Goal: Task Accomplishment & Management: Manage account settings

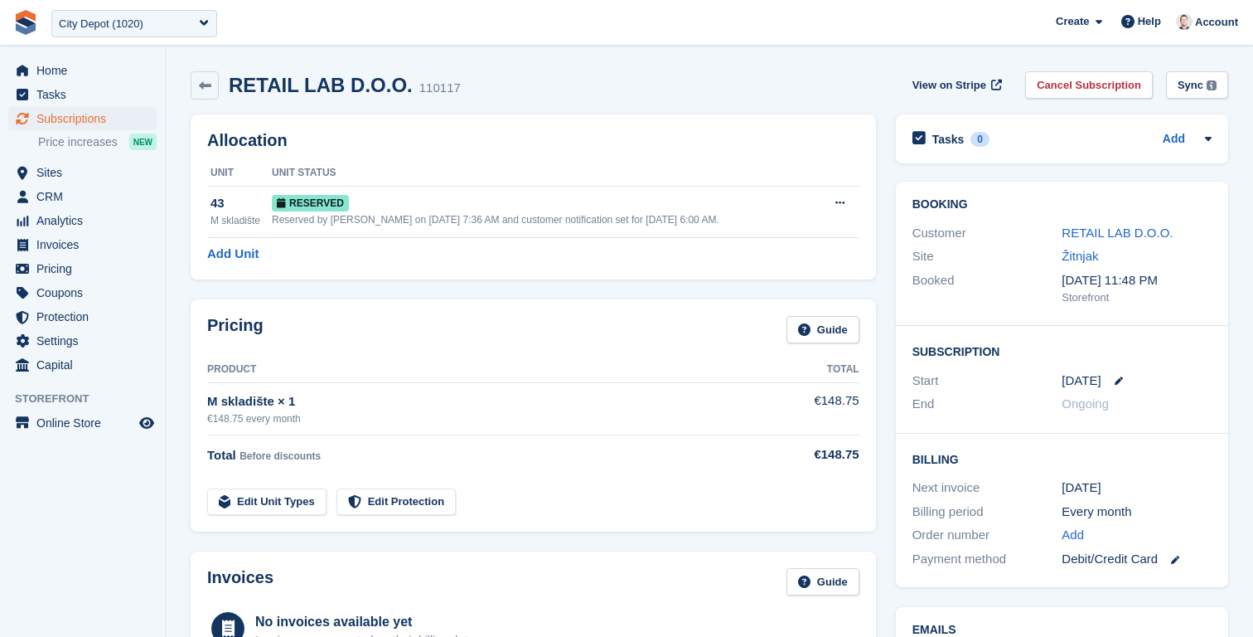
click at [27, 22] on img at bounding box center [25, 22] width 25 height 25
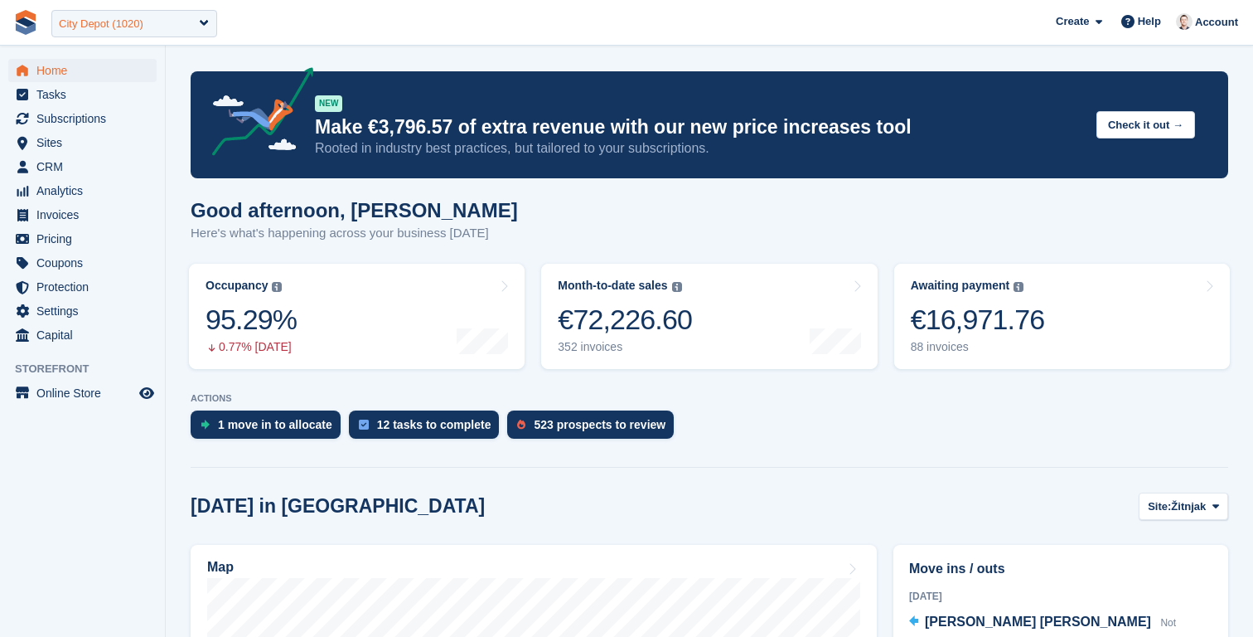
click at [109, 29] on div "City Depot (1020)" at bounding box center [101, 24] width 85 height 17
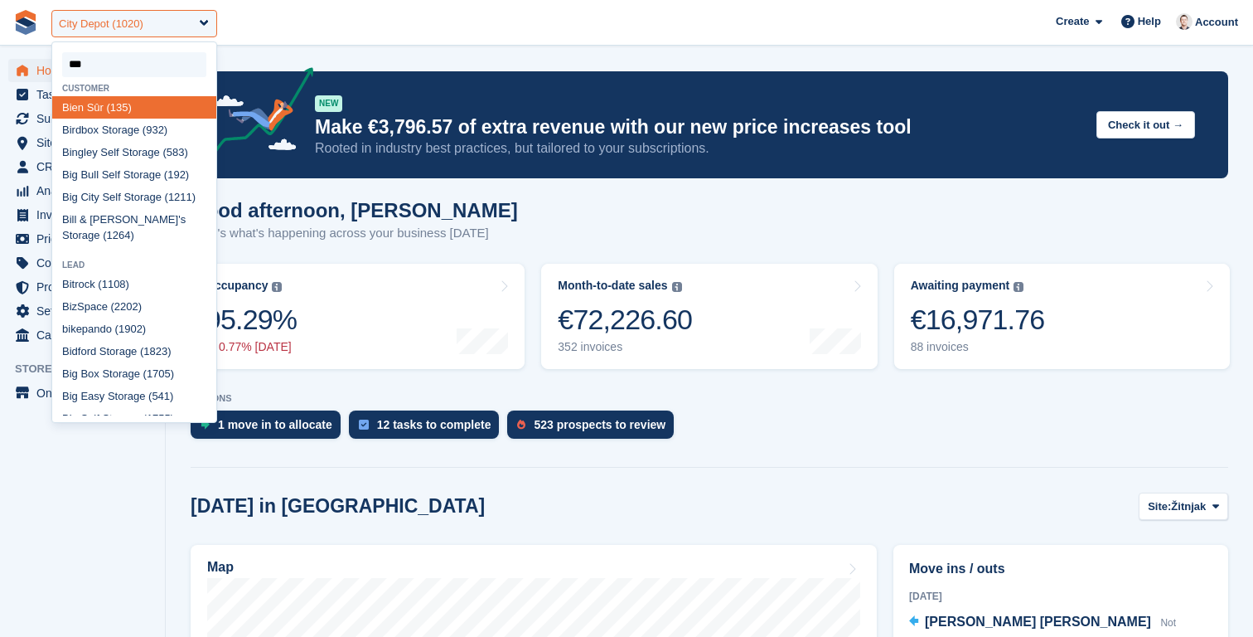
type input "****"
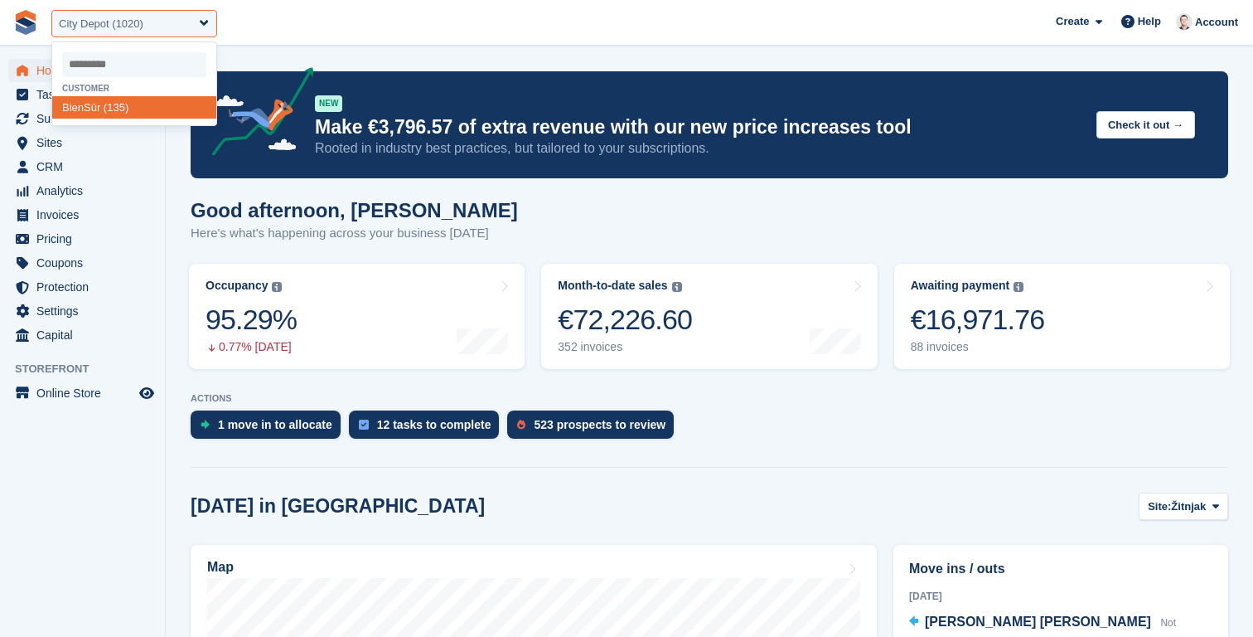
select select "***"
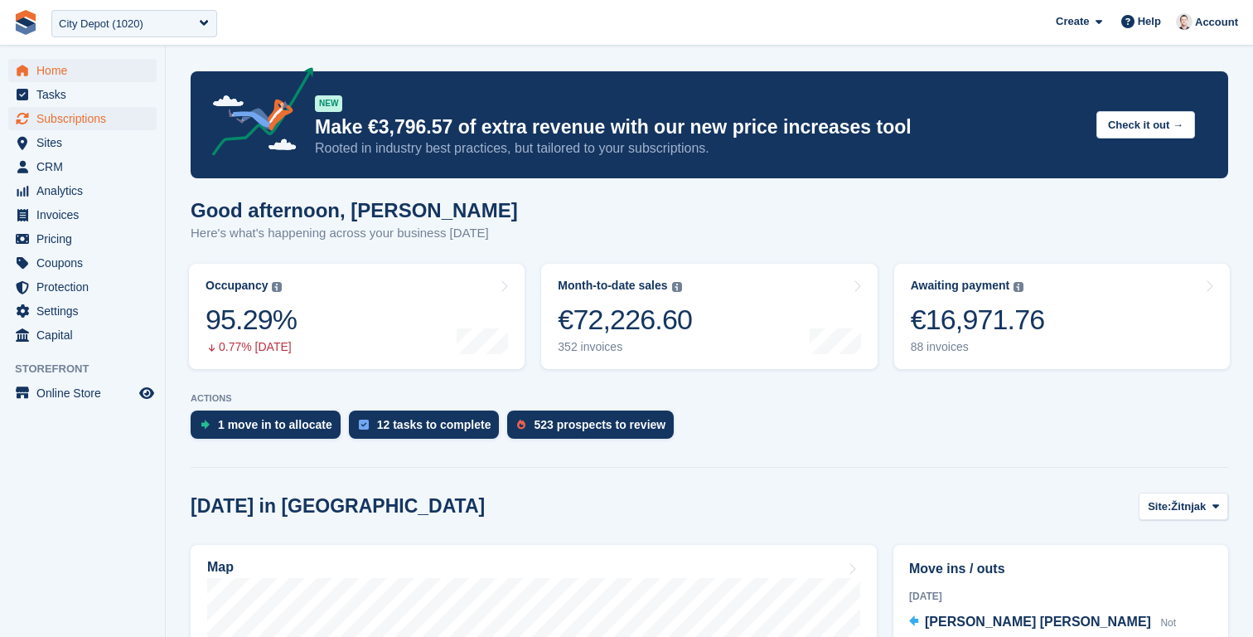
scroll to position [1, 0]
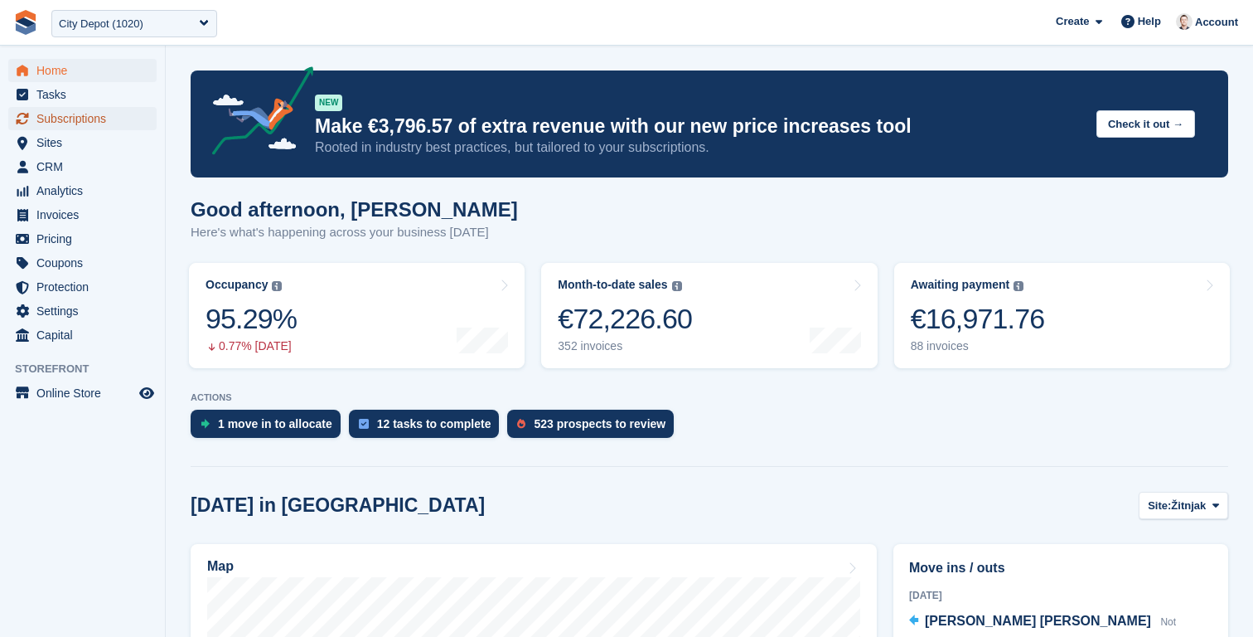
click at [50, 128] on span "Subscriptions" at bounding box center [85, 118] width 99 height 23
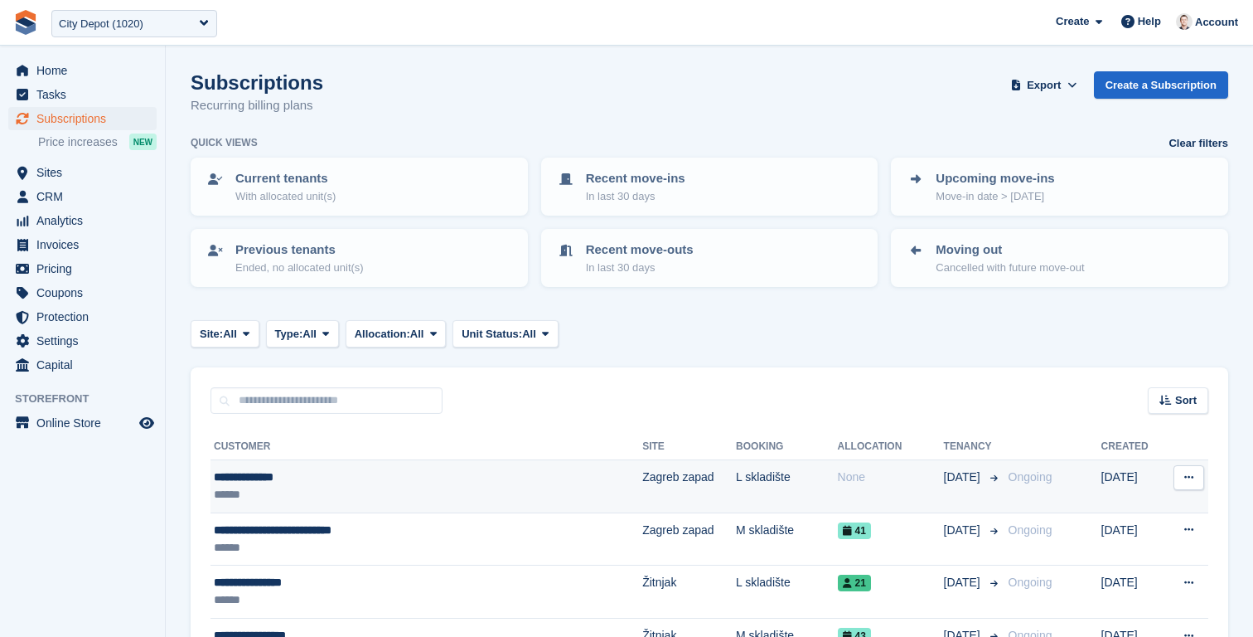
click at [334, 491] on div "******" at bounding box center [377, 494] width 327 height 17
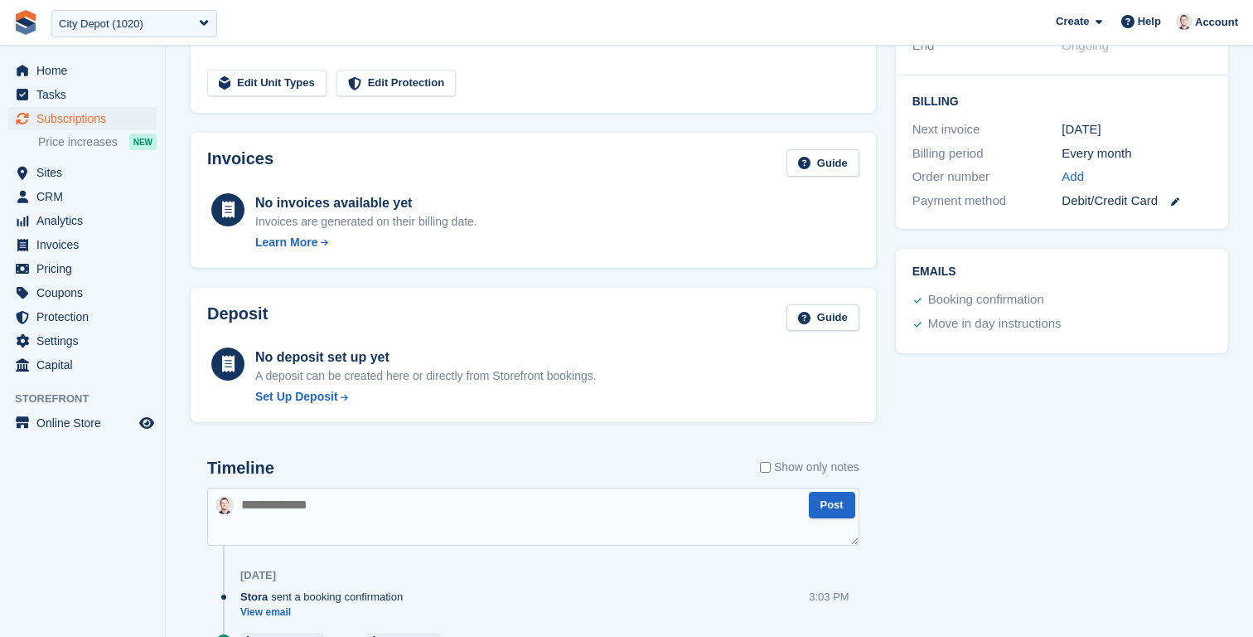
scroll to position [381, 0]
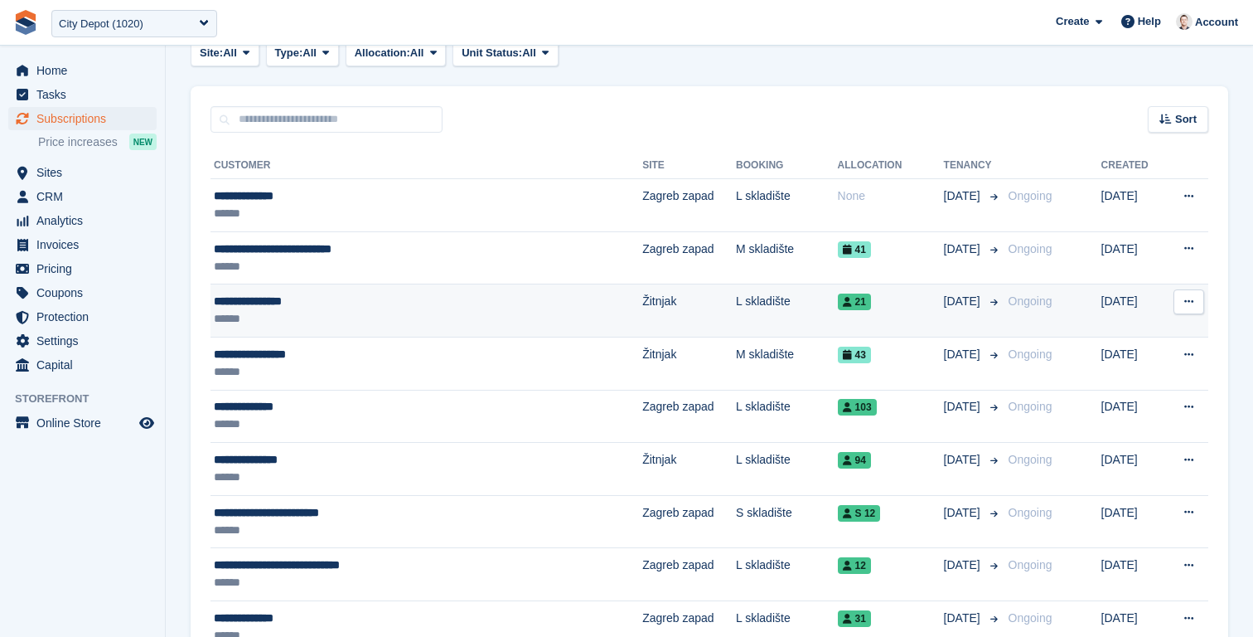
scroll to position [279, 0]
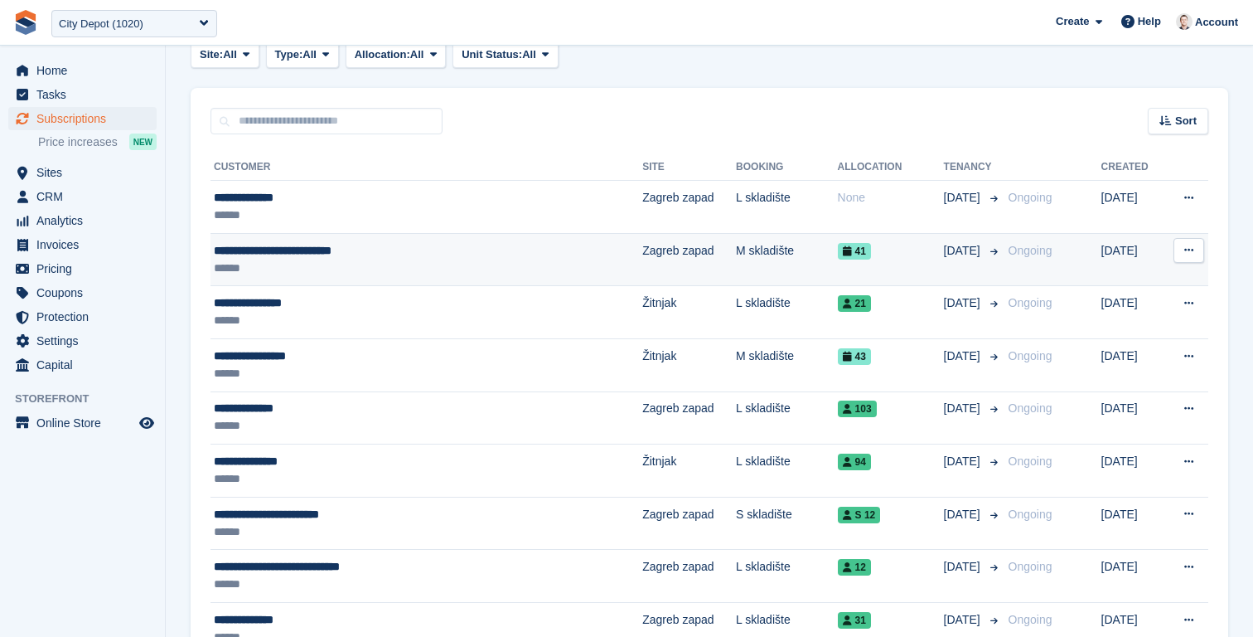
click at [522, 274] on div "******" at bounding box center [377, 267] width 327 height 17
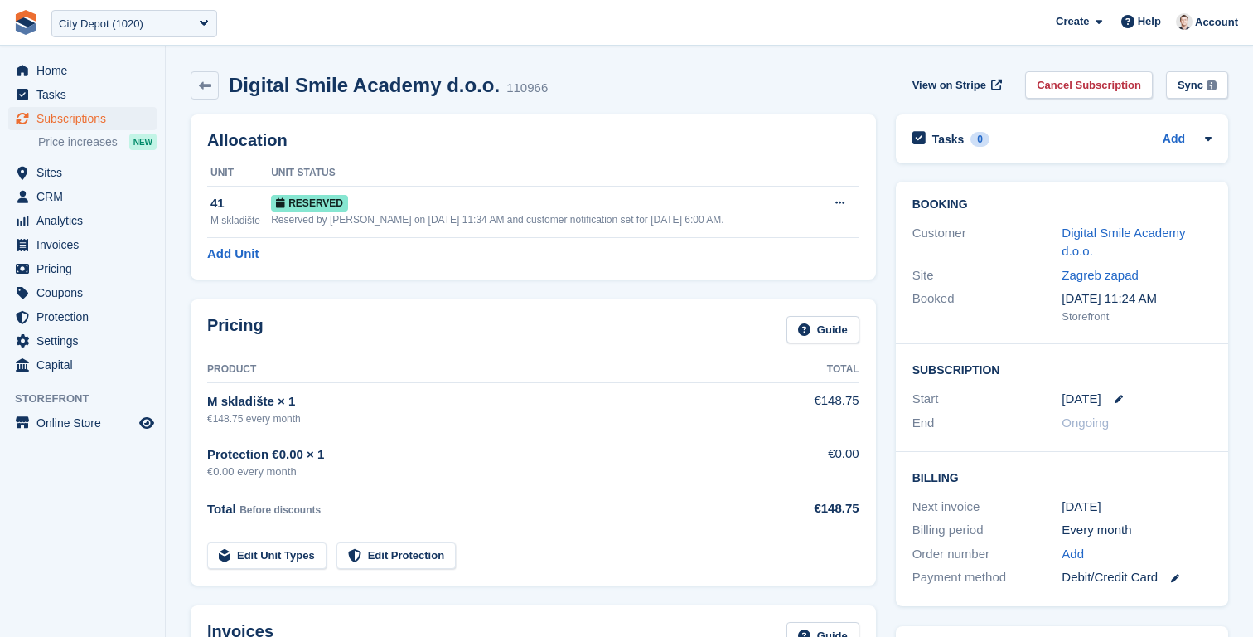
click at [27, 31] on img at bounding box center [25, 22] width 25 height 25
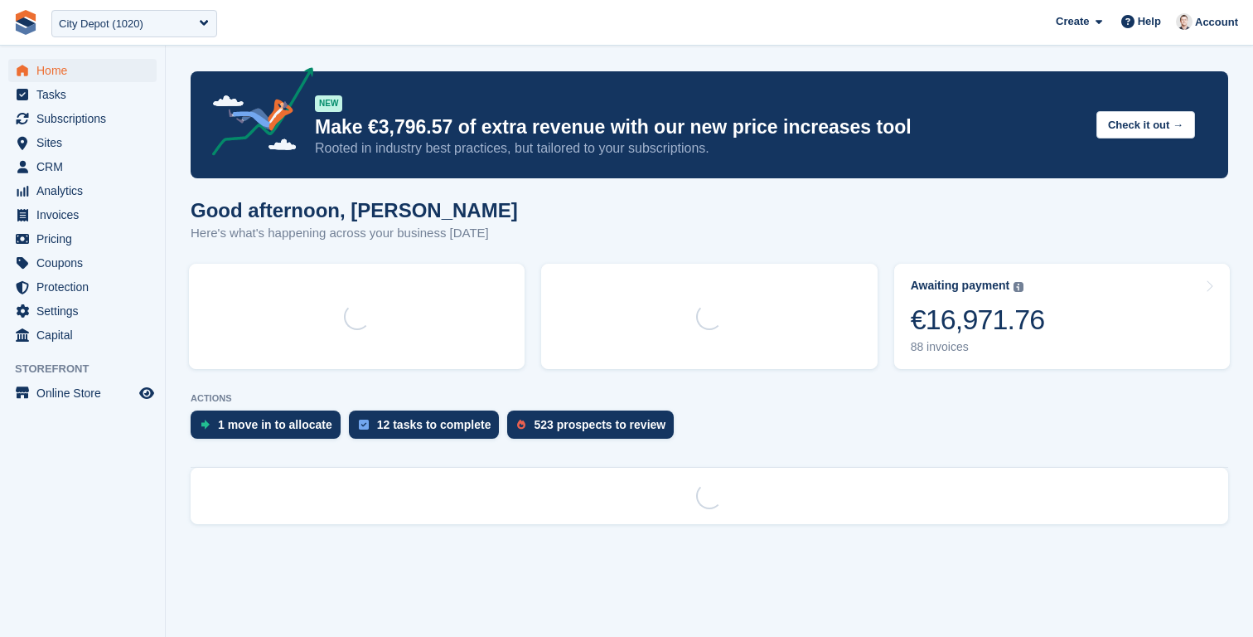
click at [92, 23] on div "City Depot (1020)" at bounding box center [101, 24] width 85 height 17
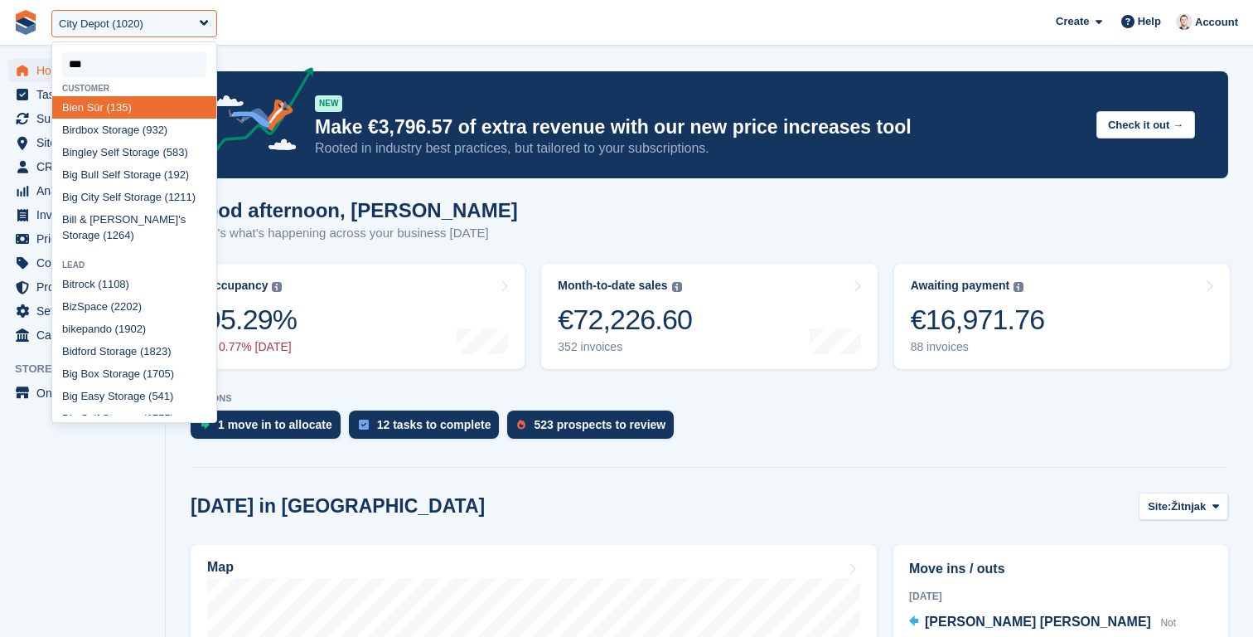
type input "****"
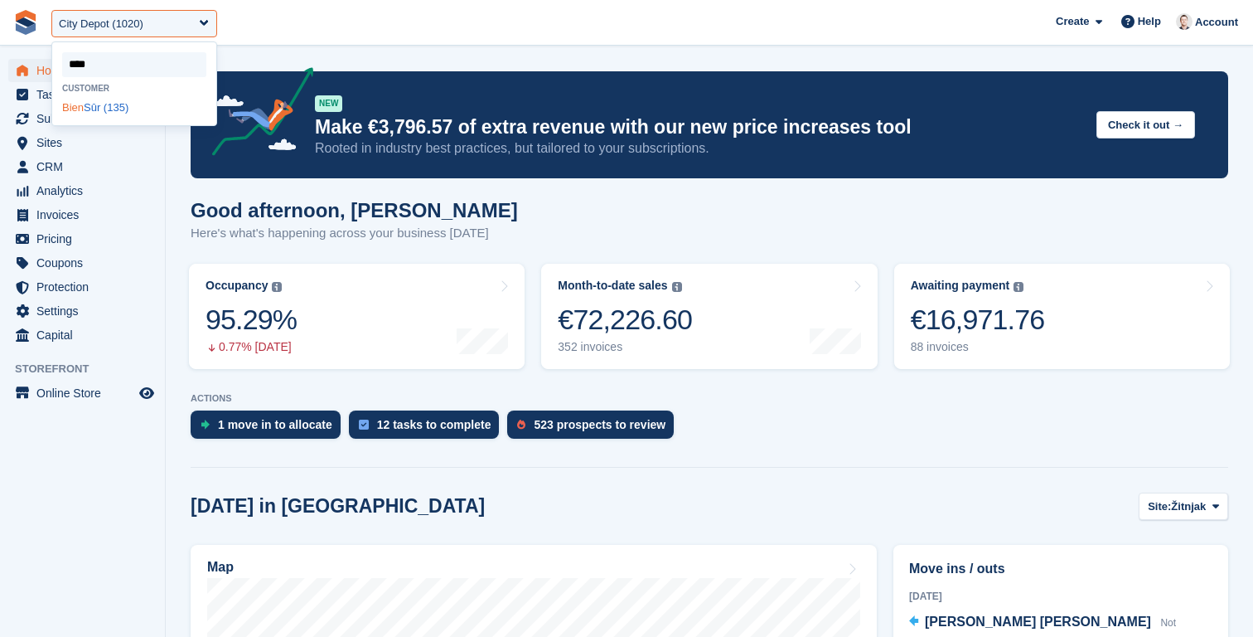
click at [106, 109] on div "Bien Sûr (135)" at bounding box center [134, 107] width 164 height 22
select select "***"
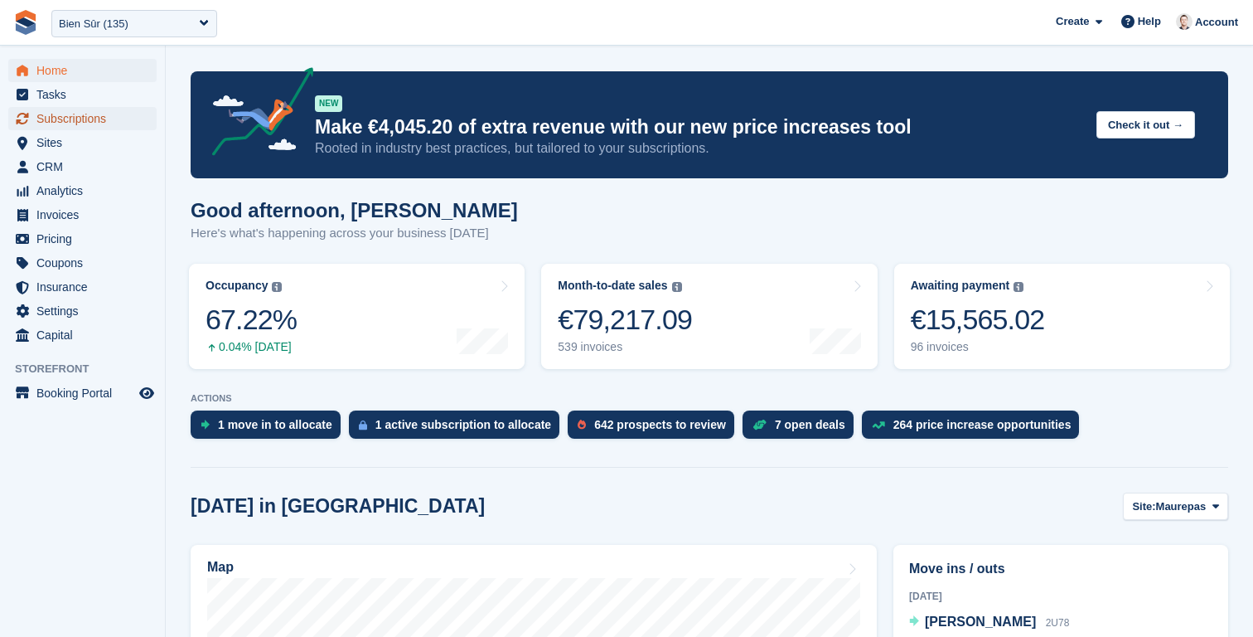
click at [90, 111] on span "Subscriptions" at bounding box center [85, 118] width 99 height 23
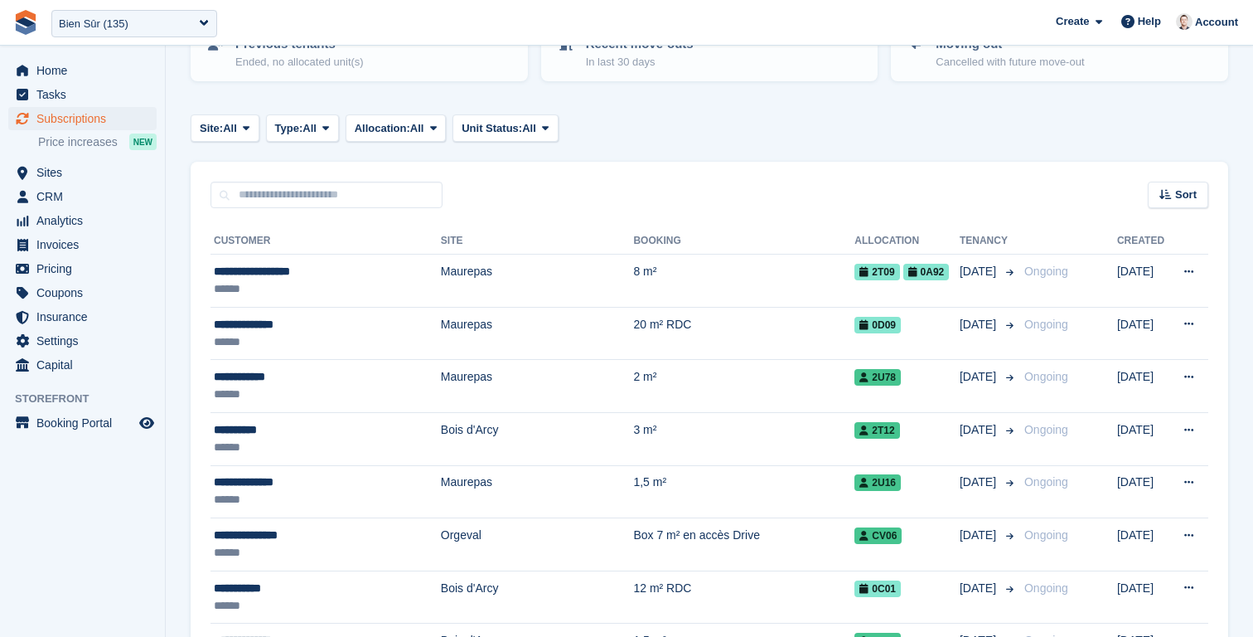
scroll to position [263, 0]
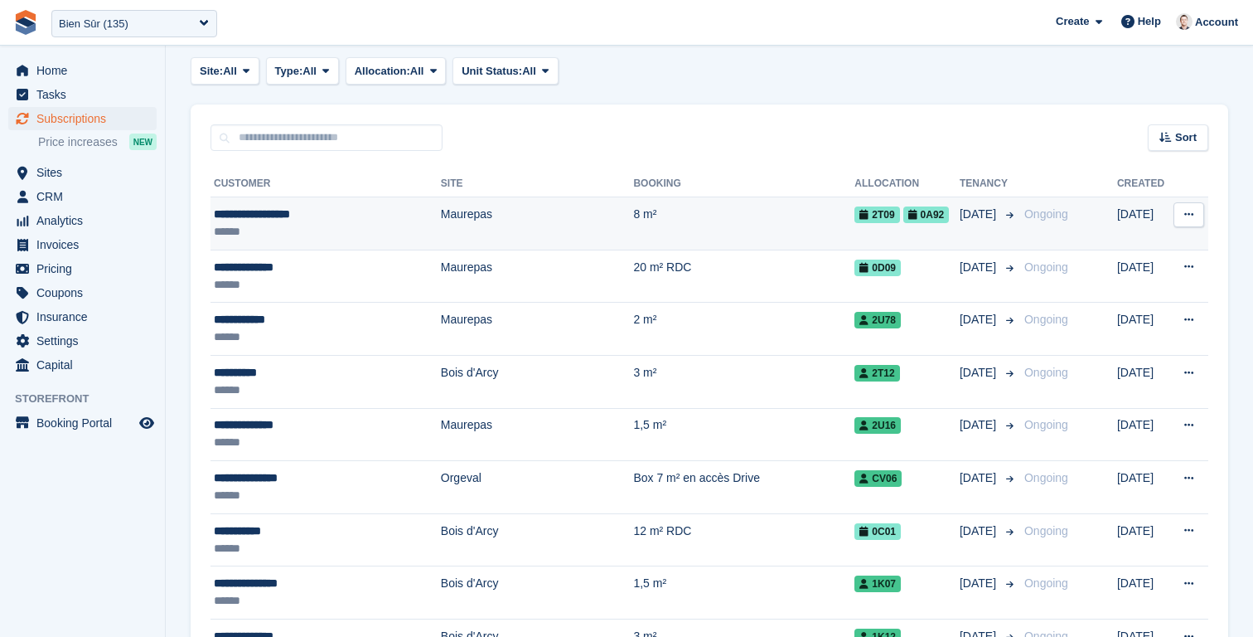
click at [633, 216] on td "8 m²" at bounding box center [743, 223] width 221 height 53
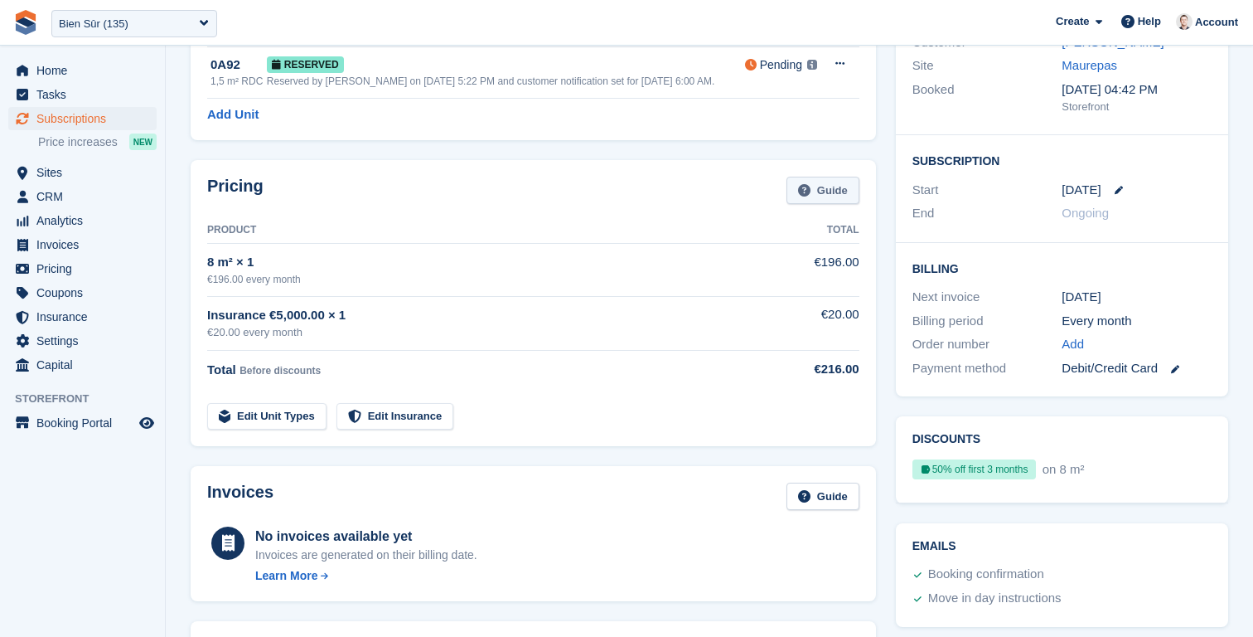
scroll to position [192, 0]
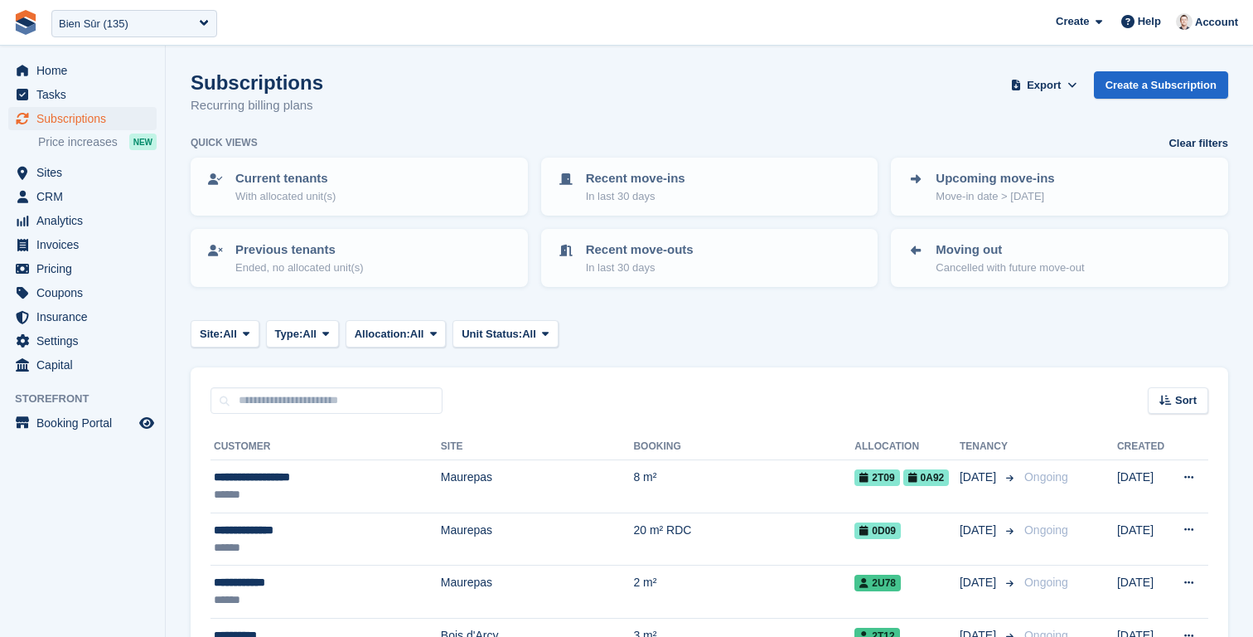
scroll to position [263, 0]
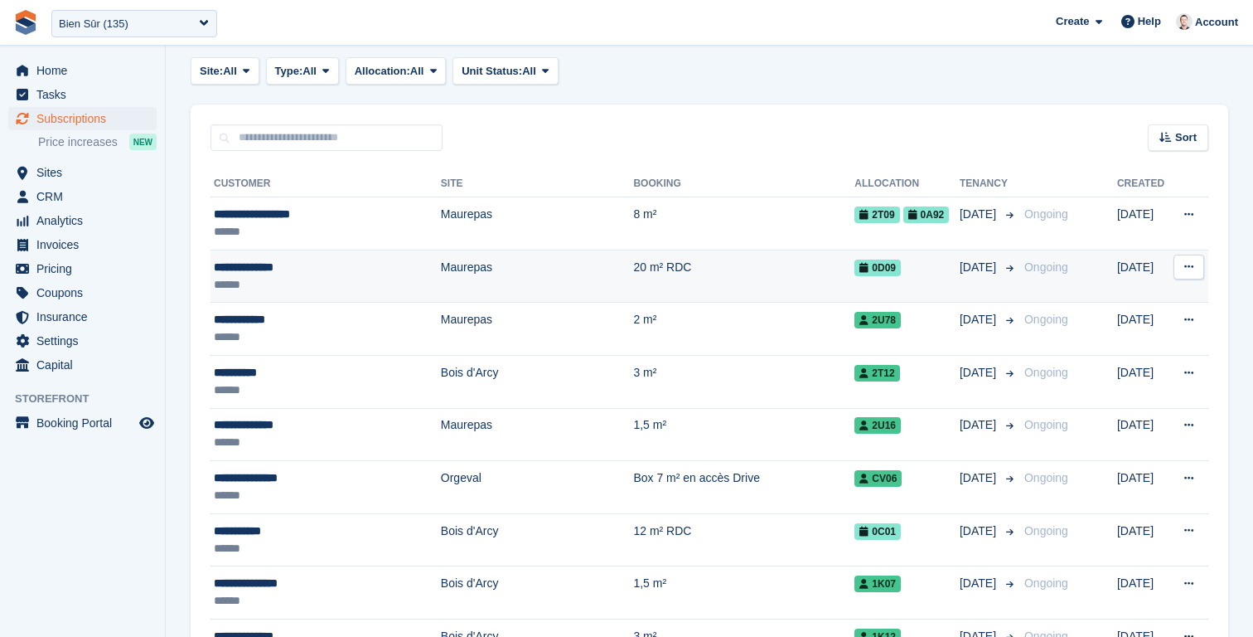
click at [769, 261] on td "20 m² RDC" at bounding box center [743, 276] width 221 height 53
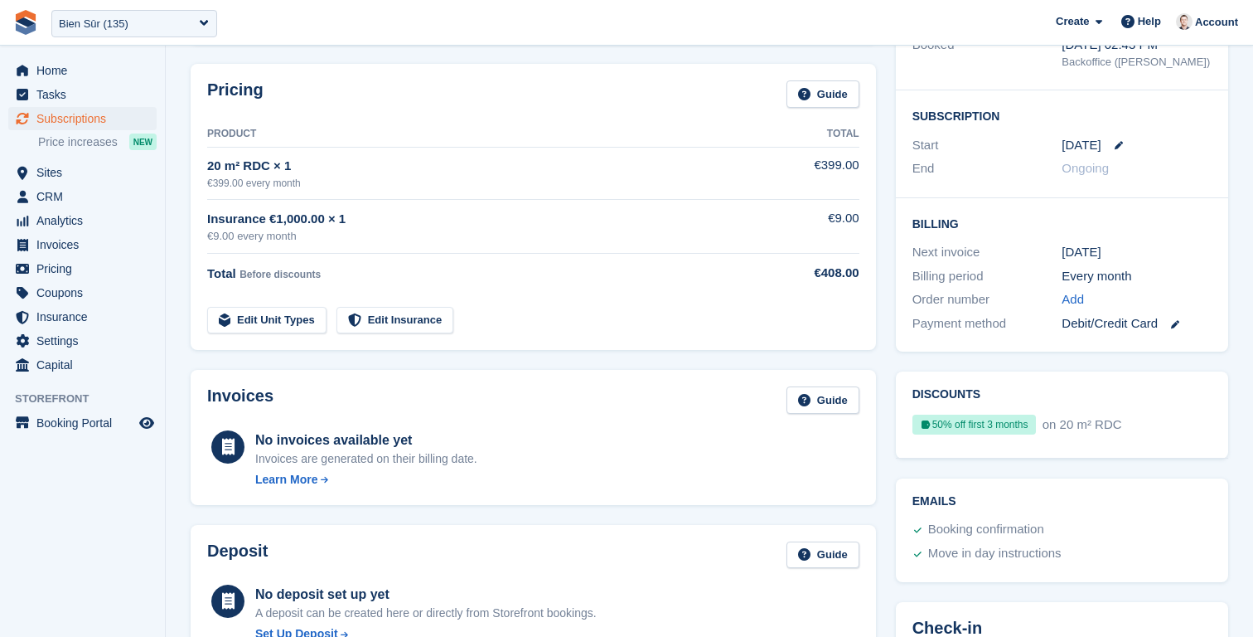
scroll to position [240, 0]
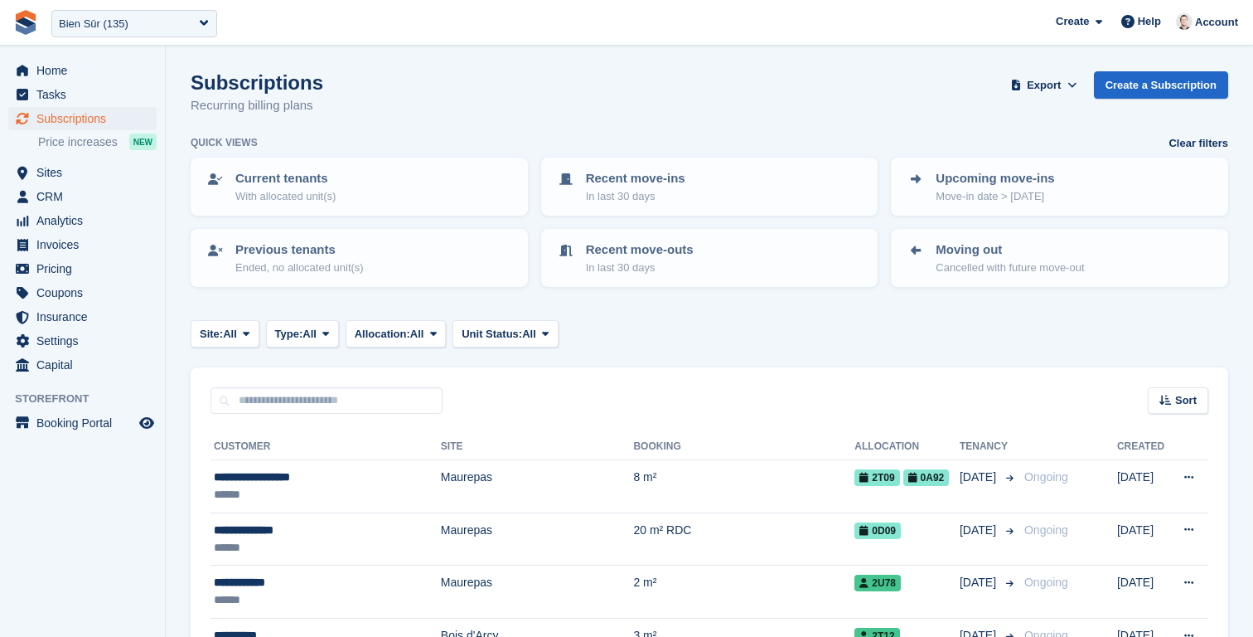
scroll to position [263, 0]
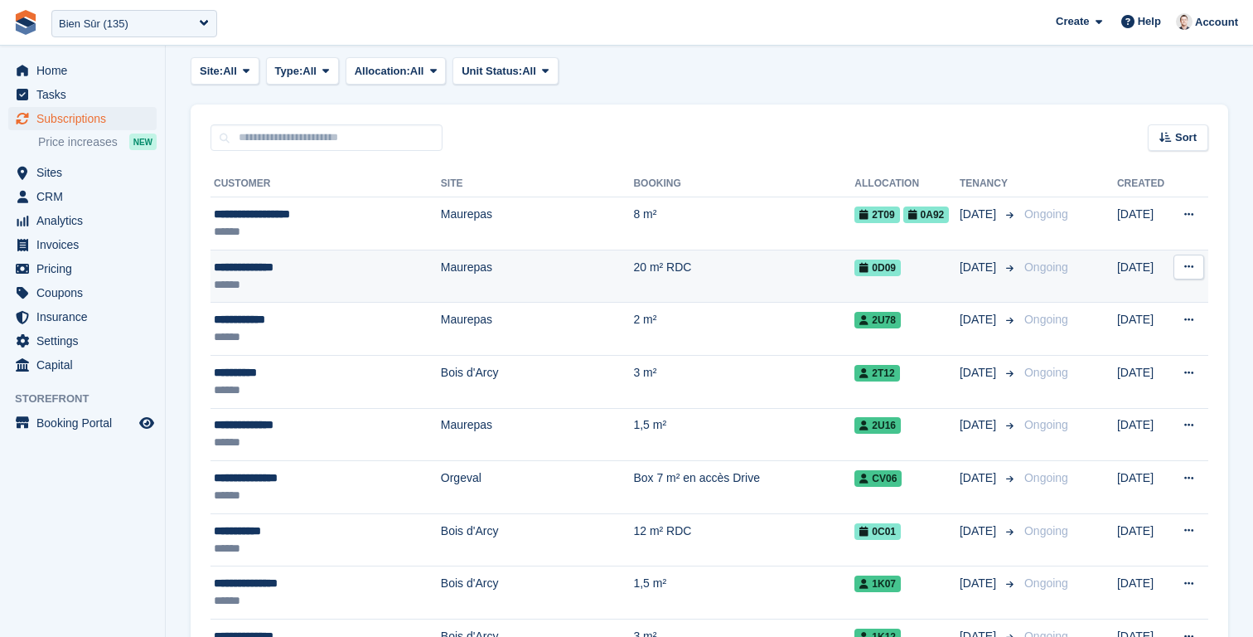
click at [943, 273] on div "0D09" at bounding box center [907, 267] width 105 height 17
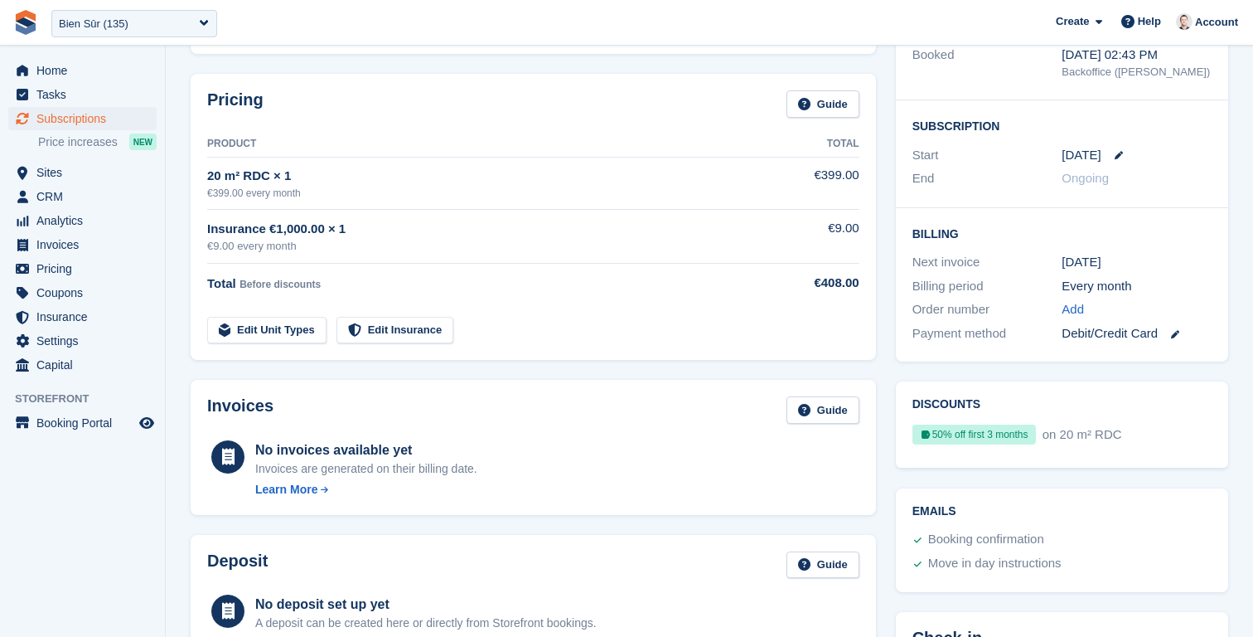
scroll to position [324, 0]
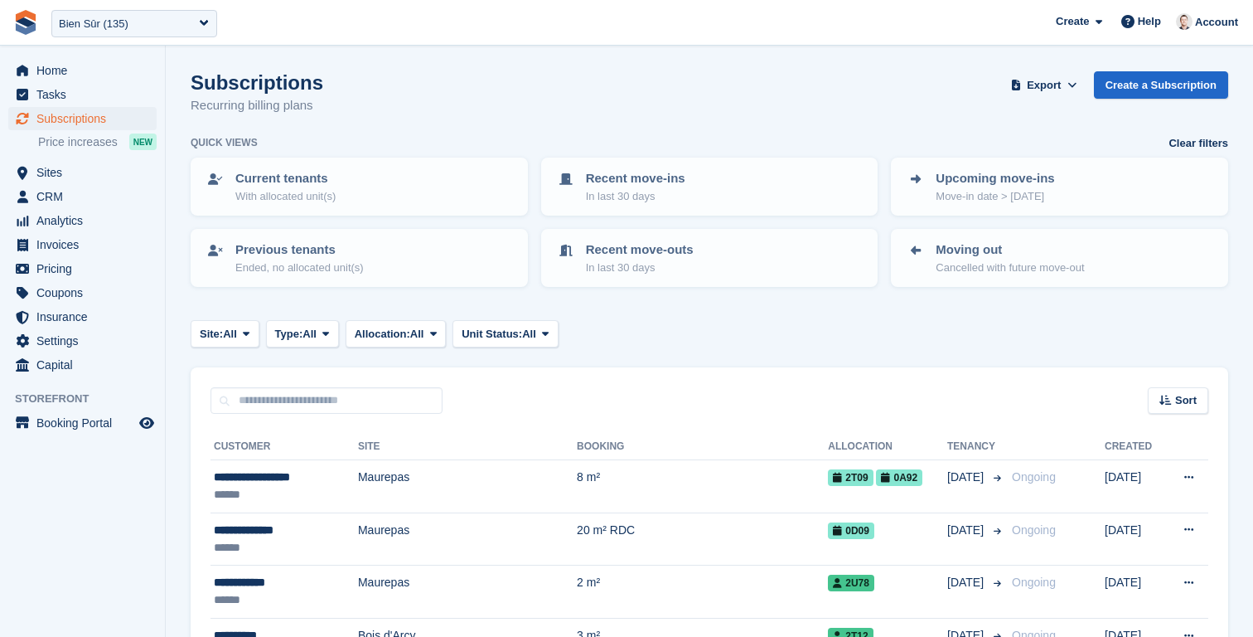
scroll to position [263, 0]
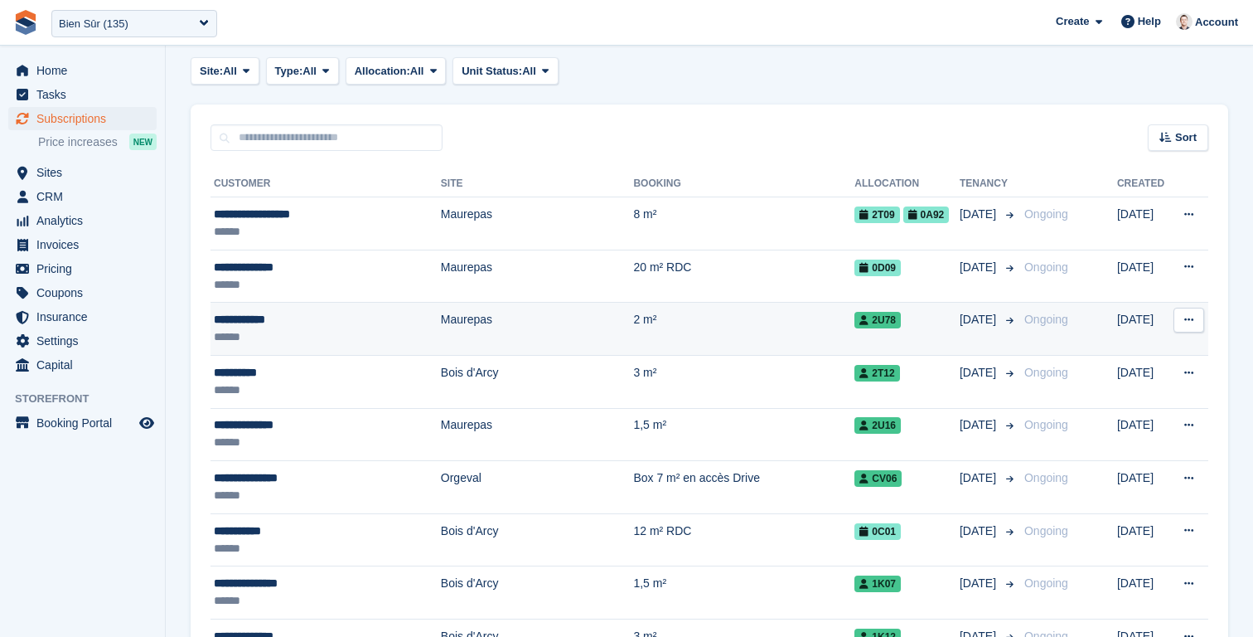
click at [914, 338] on td "2U78" at bounding box center [907, 329] width 105 height 53
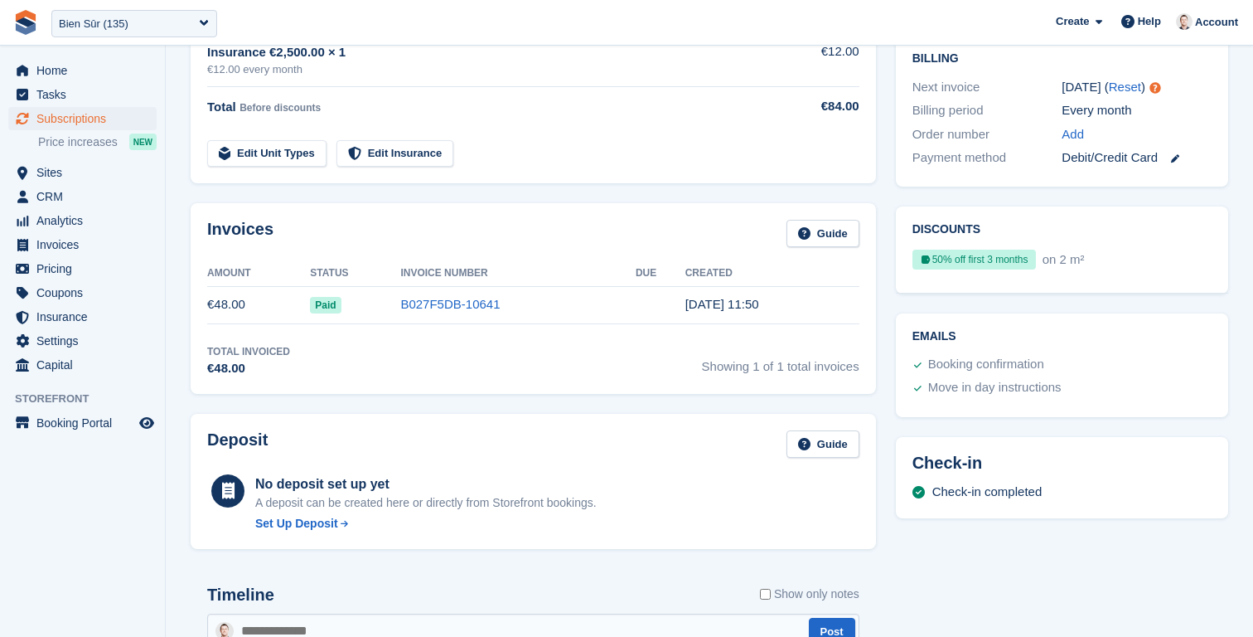
scroll to position [410, 0]
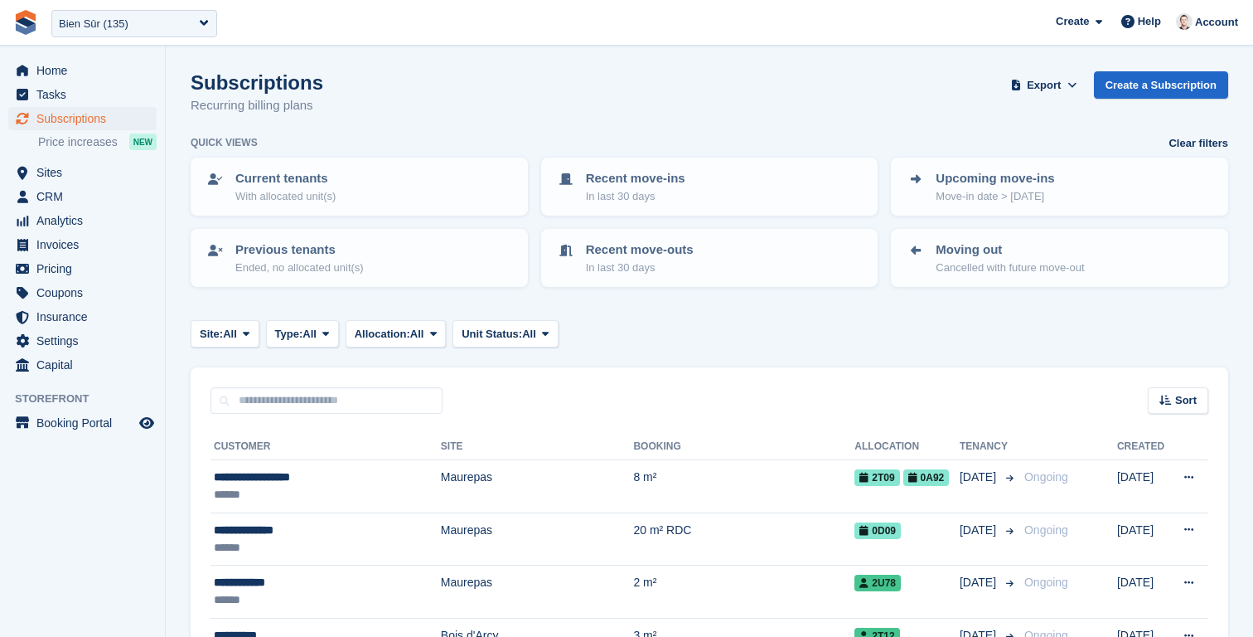
scroll to position [263, 0]
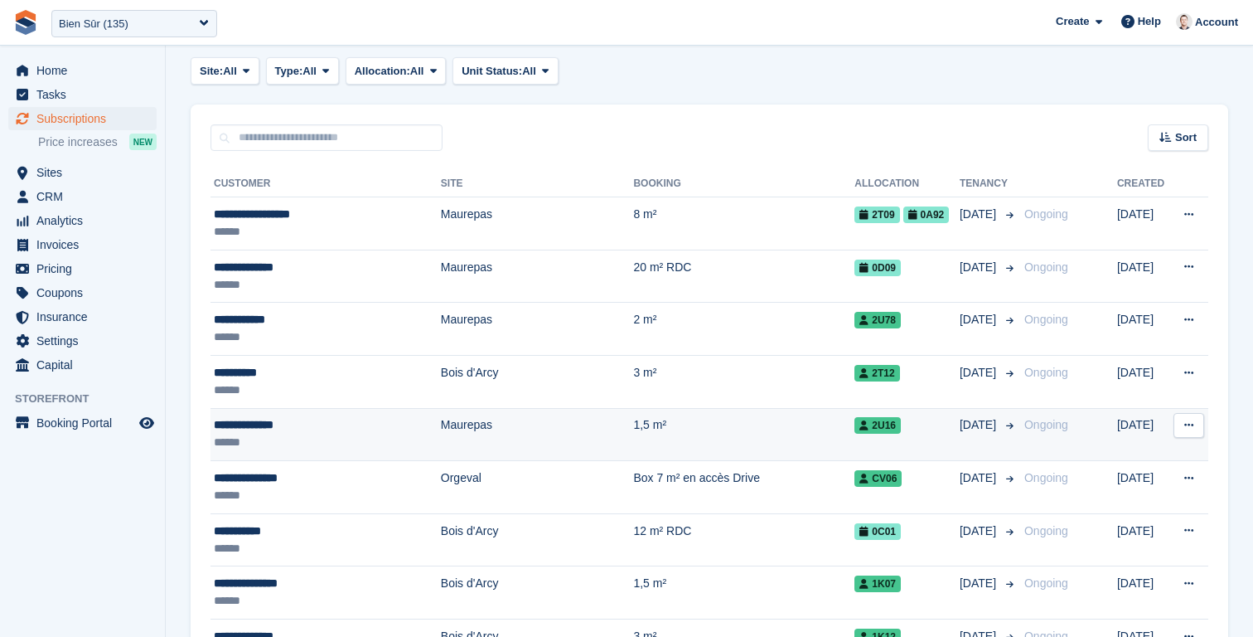
click at [933, 432] on div "2U16" at bounding box center [907, 424] width 105 height 17
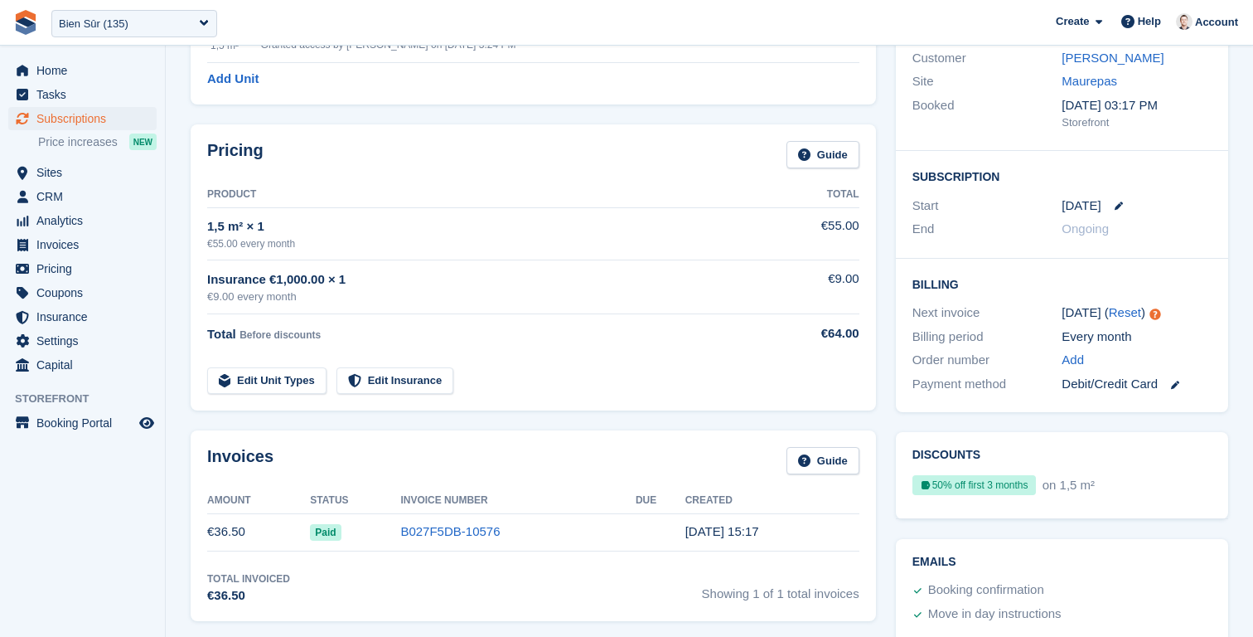
scroll to position [177, 0]
click at [101, 29] on div "Bien Sûr (135)" at bounding box center [94, 24] width 70 height 17
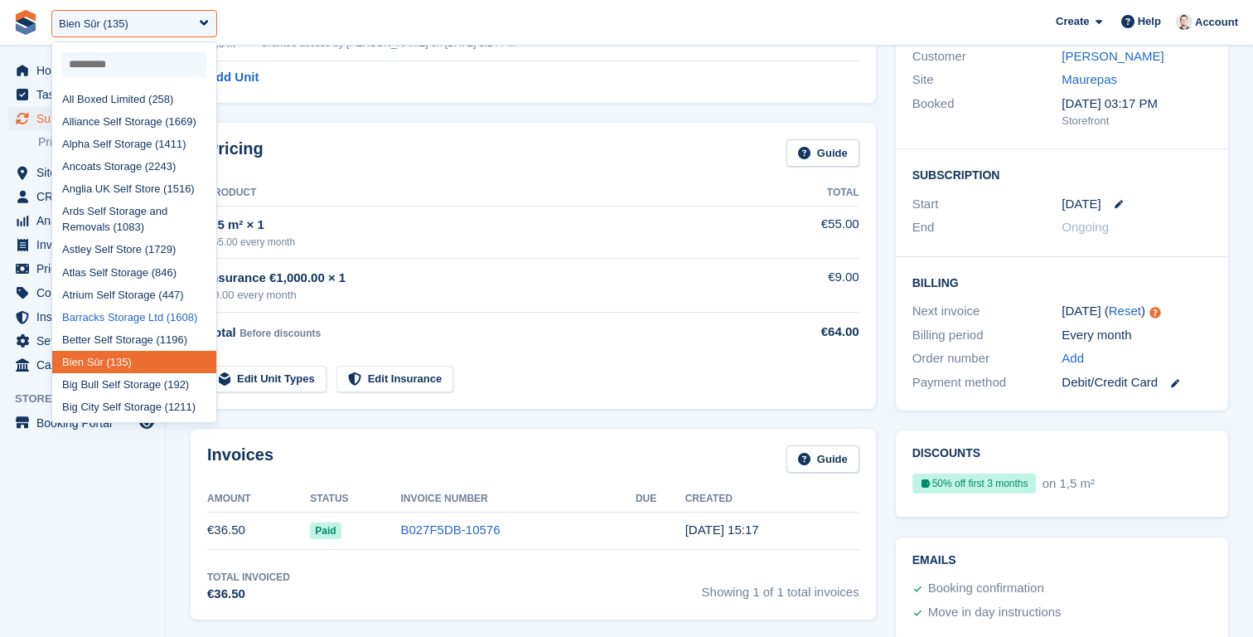
scroll to position [247, 0]
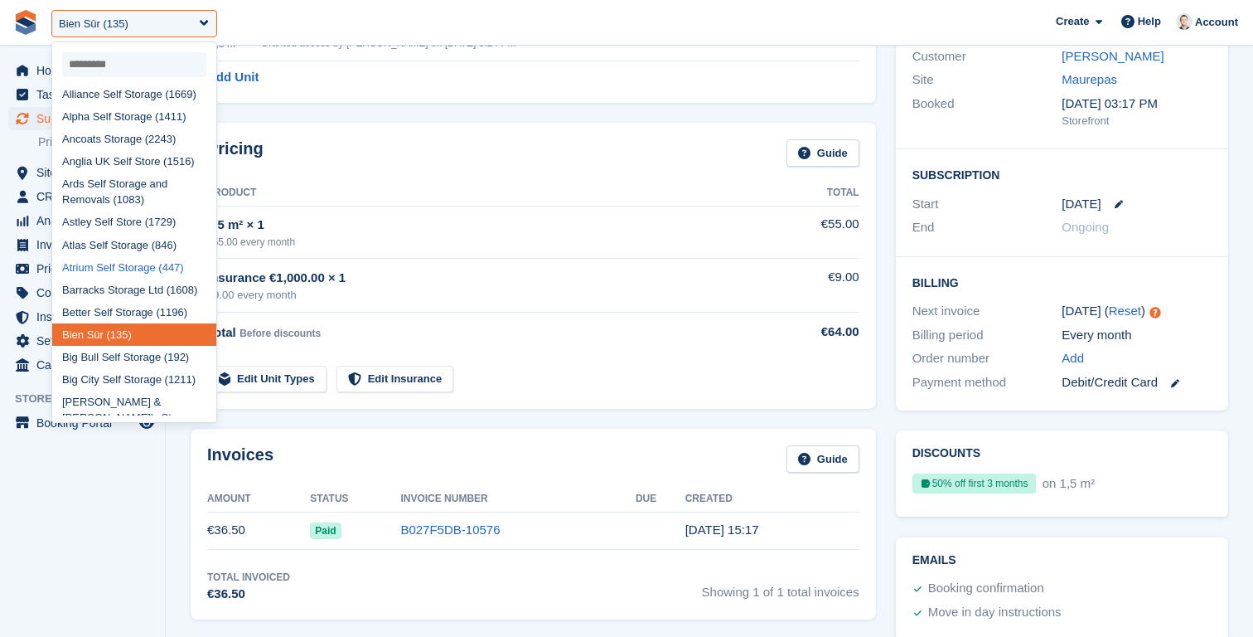
click at [122, 270] on div "Atrium Self Storage (447)" at bounding box center [134, 267] width 164 height 22
select select "***"
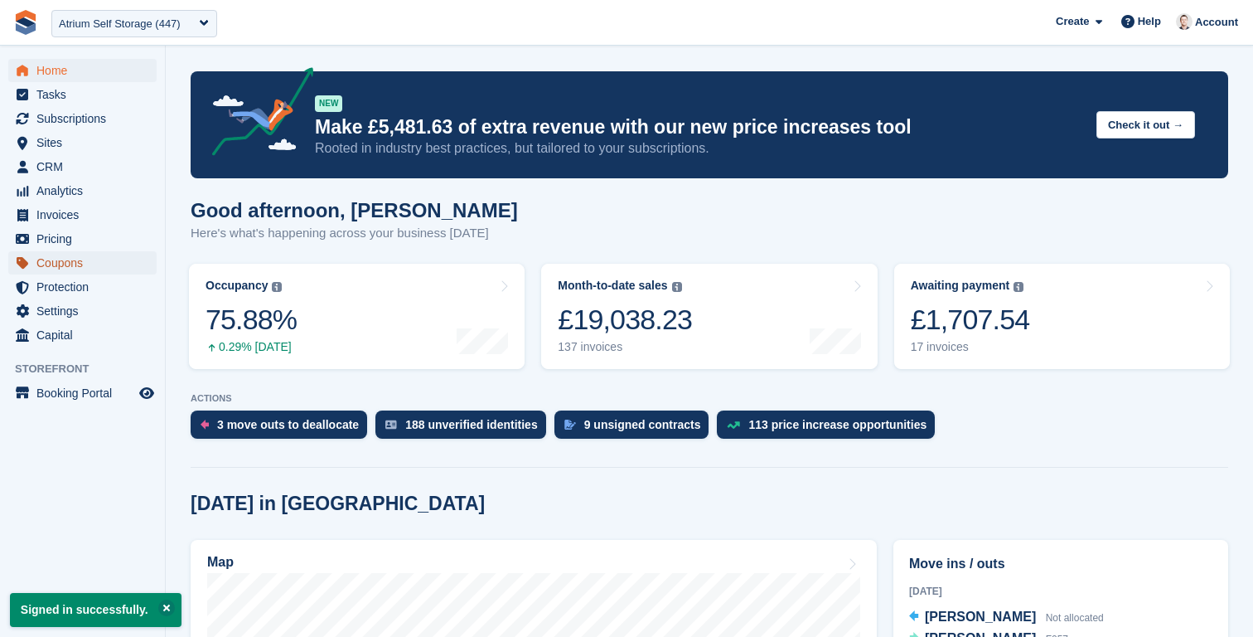
click at [64, 260] on span "Coupons" at bounding box center [85, 262] width 99 height 23
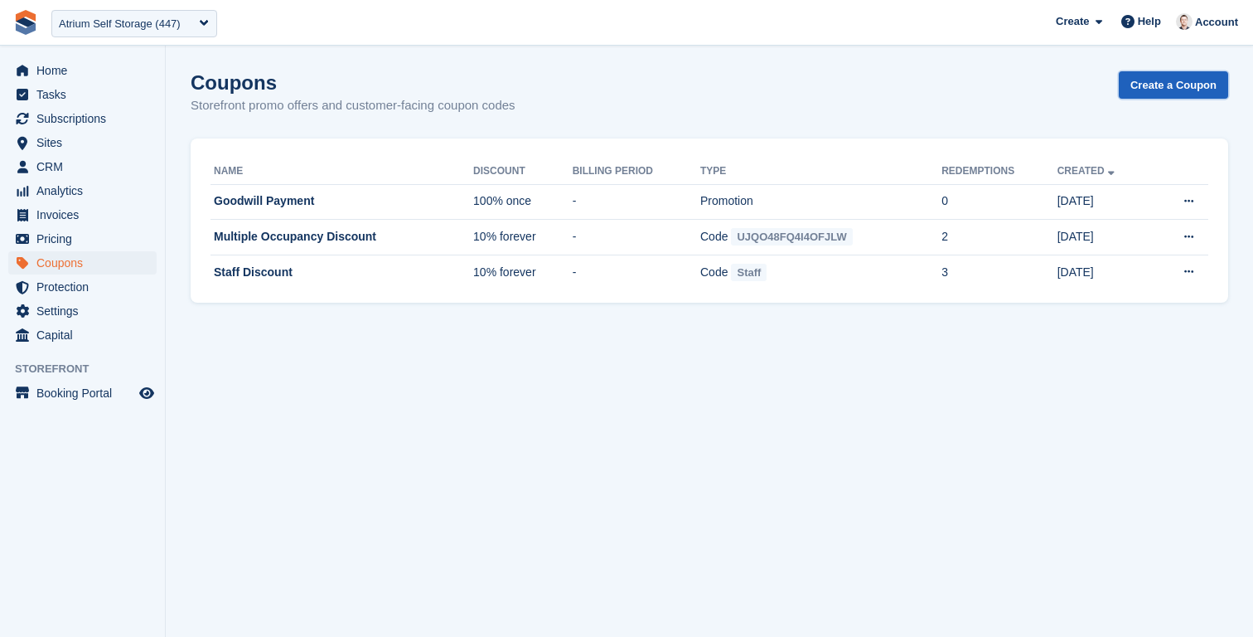
click at [1171, 90] on link "Create a Coupon" at bounding box center [1173, 84] width 109 height 27
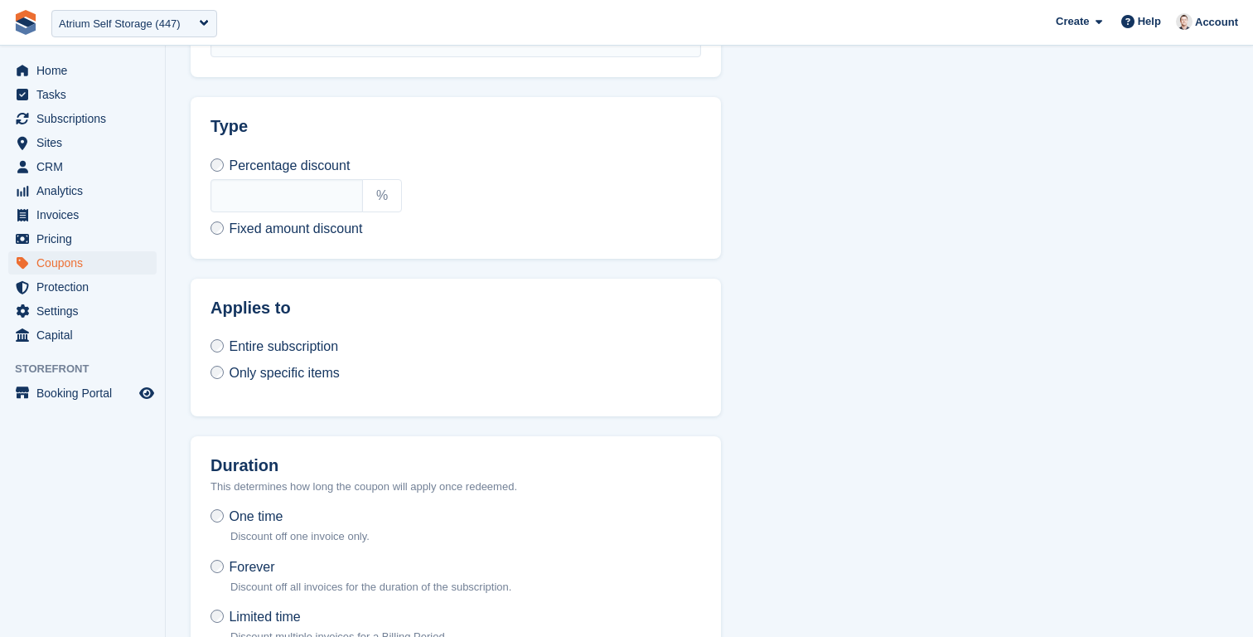
scroll to position [636, 0]
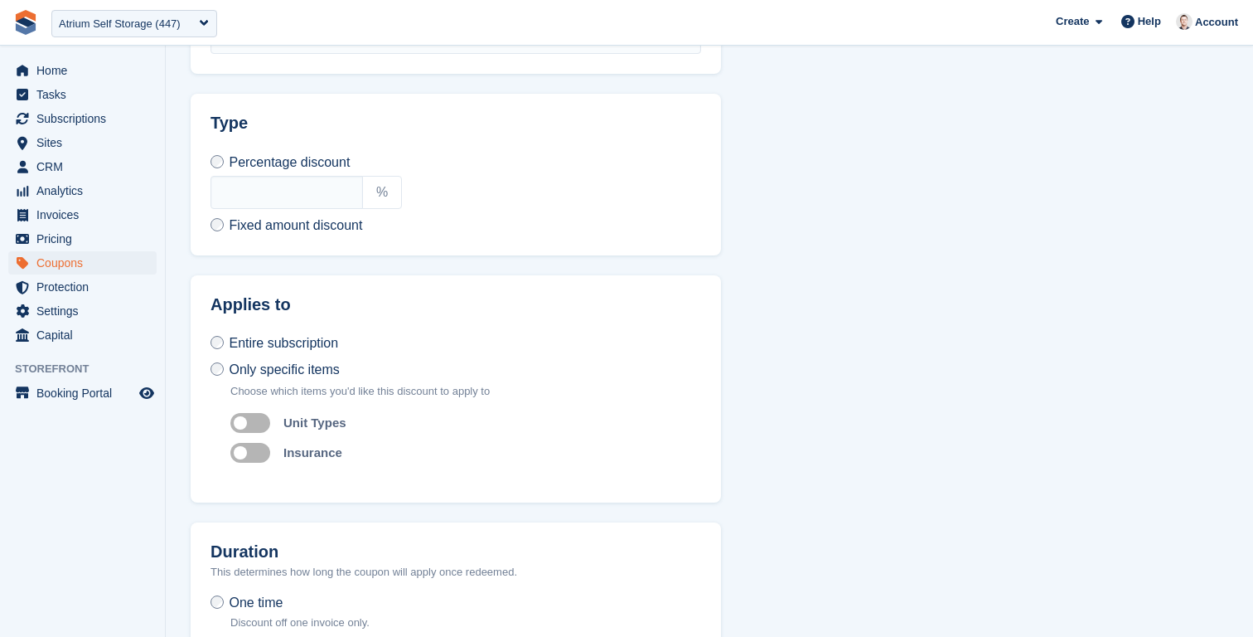
click at [259, 422] on label "Auto apply to unit types" at bounding box center [253, 422] width 46 height 2
click at [250, 421] on label "Auto apply to unit types" at bounding box center [253, 422] width 46 height 2
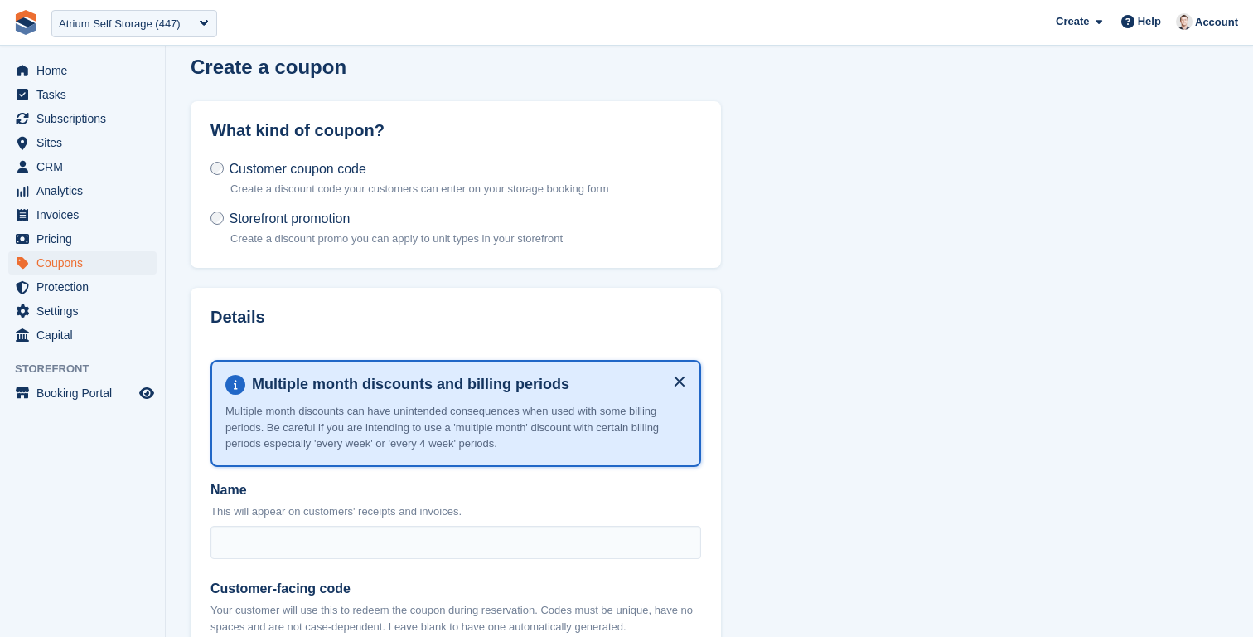
scroll to position [0, 0]
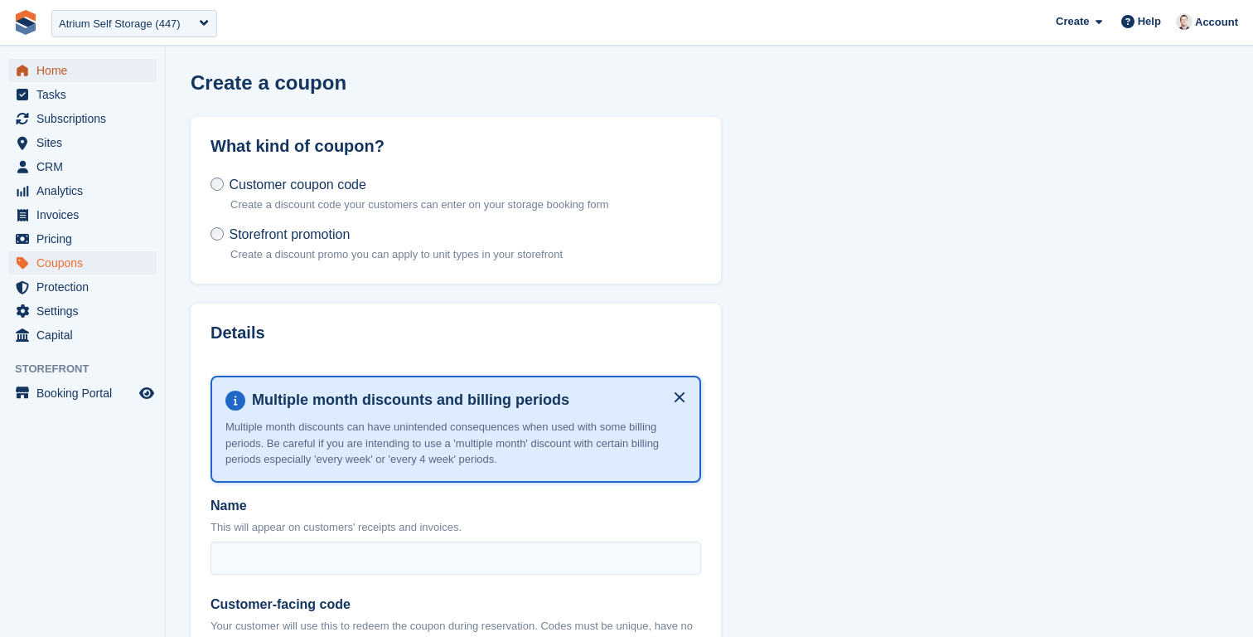
click at [75, 75] on span "Home" at bounding box center [85, 70] width 99 height 23
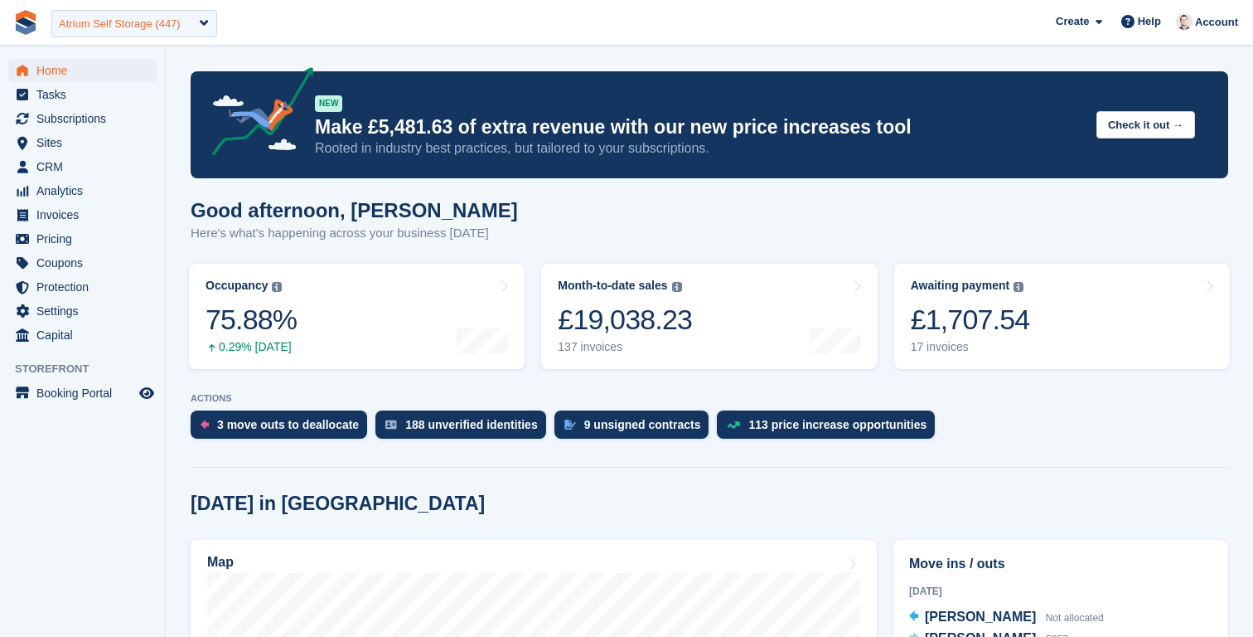
click at [114, 31] on div "Atrium Self Storage (447)" at bounding box center [120, 24] width 122 height 17
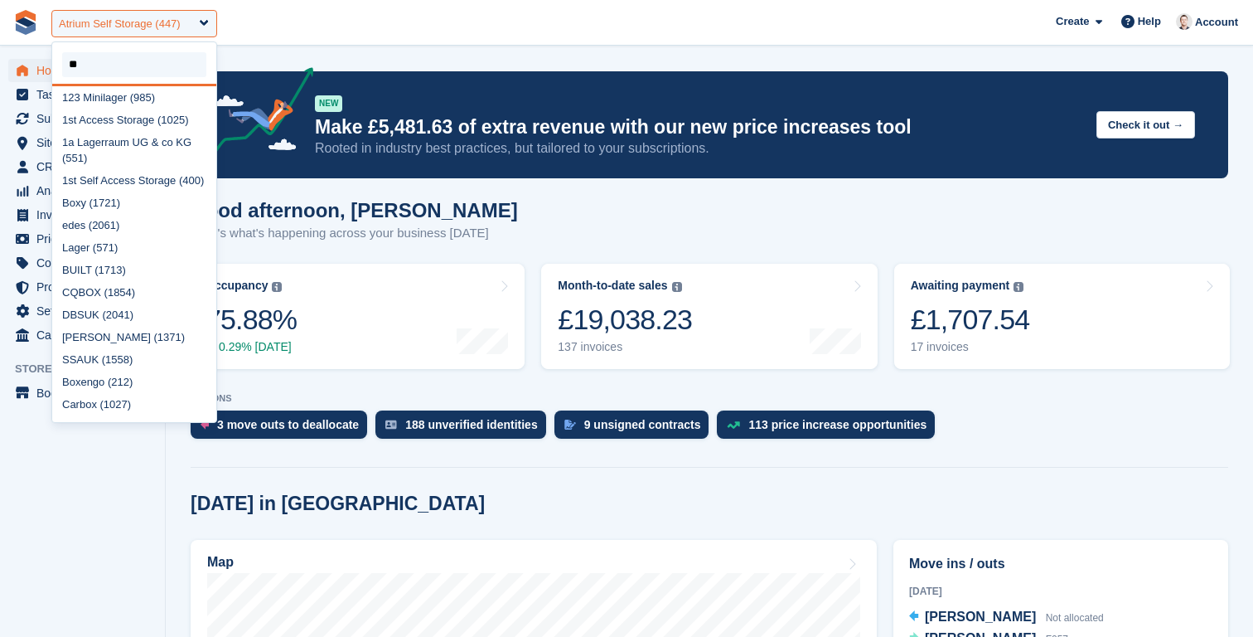
scroll to position [12, 0]
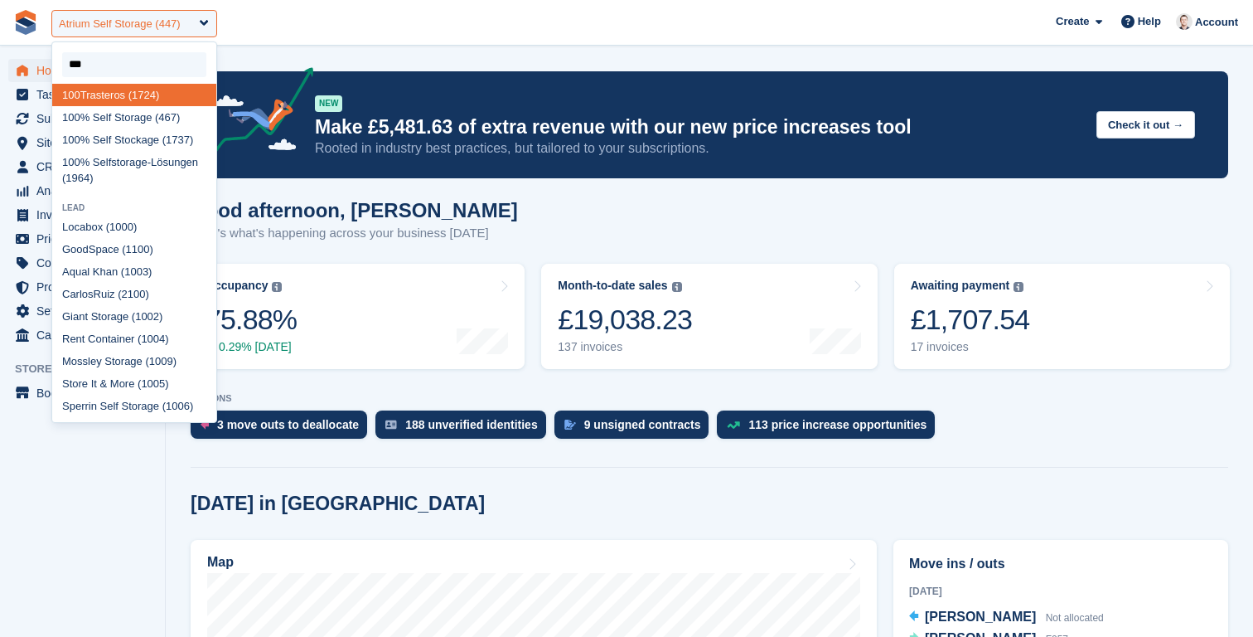
type input "****"
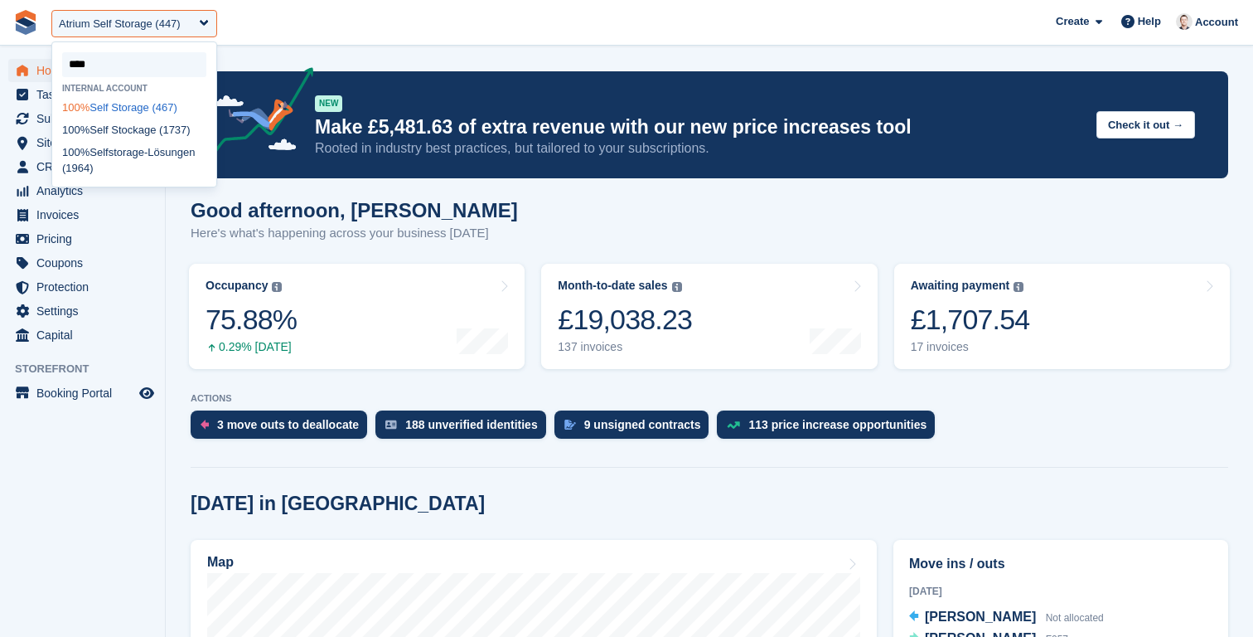
click at [119, 114] on div "100% Self Storage (467)" at bounding box center [134, 107] width 164 height 22
select select "***"
